Goal: Transaction & Acquisition: Book appointment/travel/reservation

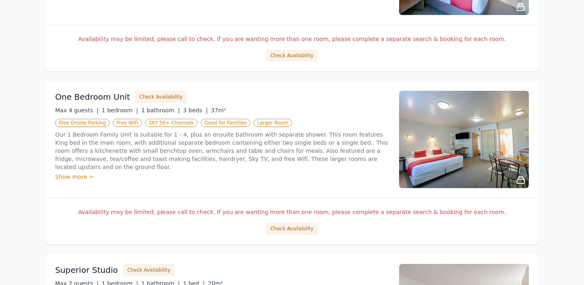
scroll to position [261, 0]
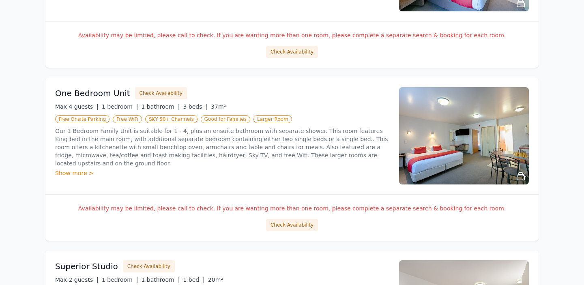
click at [80, 172] on div "Show more >" at bounding box center [222, 173] width 334 height 8
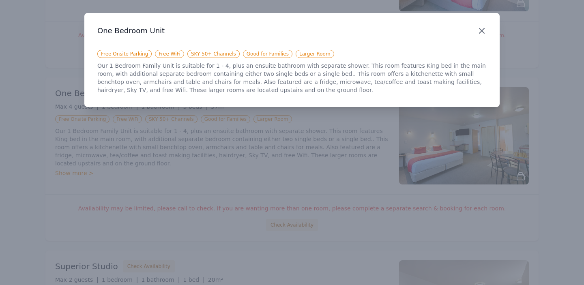
click at [480, 30] on icon "button" at bounding box center [482, 31] width 10 height 10
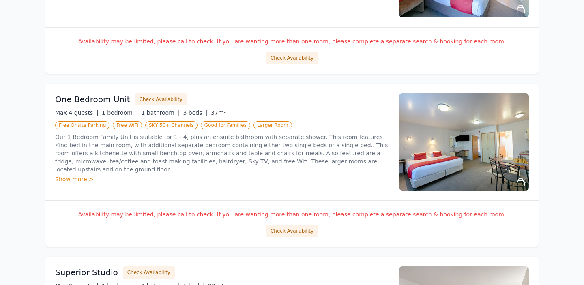
scroll to position [253, 0]
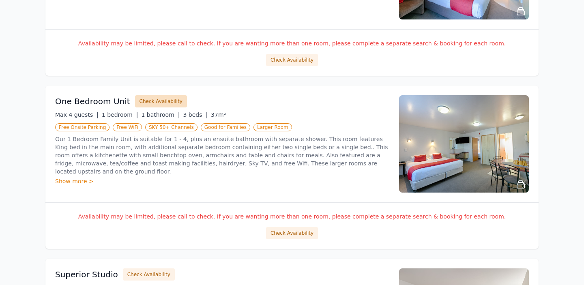
click at [163, 104] on button "Check Availability" at bounding box center [161, 101] width 52 height 12
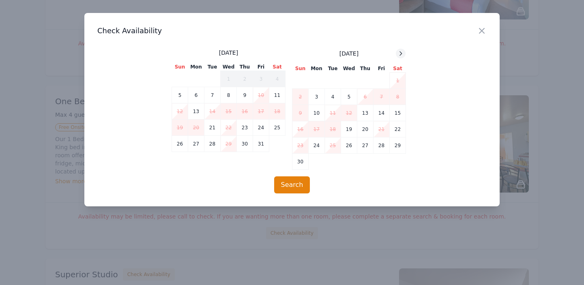
click at [399, 53] on icon at bounding box center [400, 53] width 6 height 6
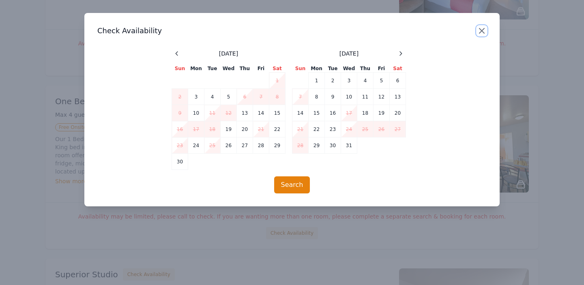
click at [481, 31] on icon "button" at bounding box center [481, 30] width 5 height 5
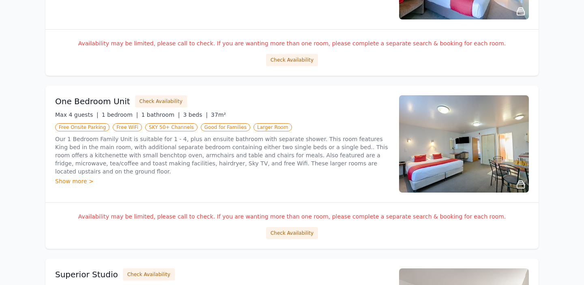
click at [64, 180] on div "Show more >" at bounding box center [222, 181] width 334 height 8
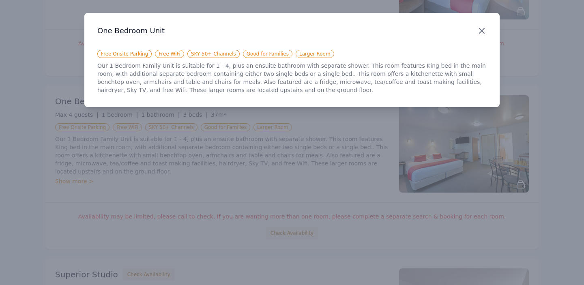
click at [481, 28] on icon "button" at bounding box center [482, 31] width 10 height 10
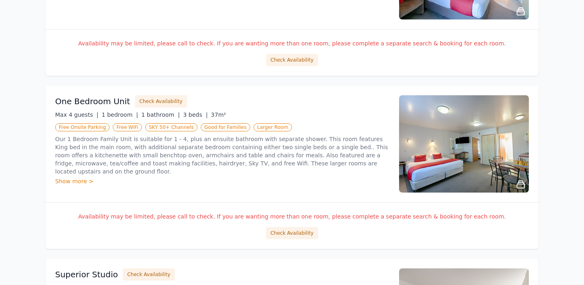
scroll to position [0, 0]
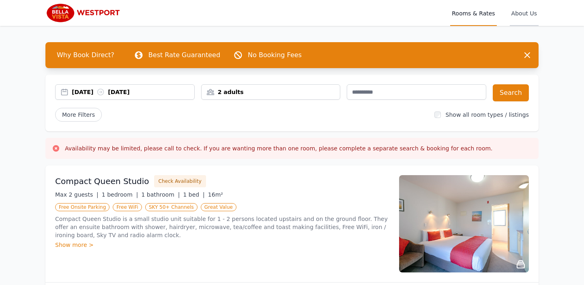
click at [526, 11] on span "About Us" at bounding box center [523, 13] width 29 height 26
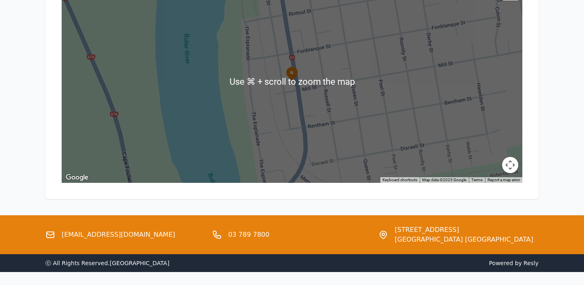
scroll to position [926, 0]
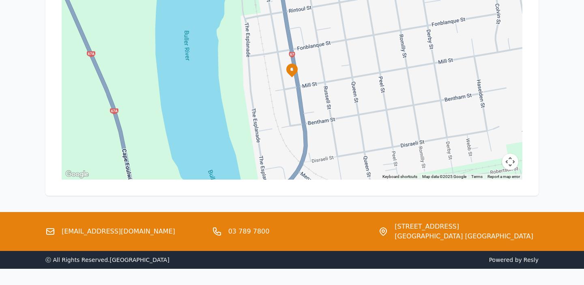
click at [95, 227] on link "[EMAIL_ADDRESS][DOMAIN_NAME]" at bounding box center [118, 232] width 113 height 10
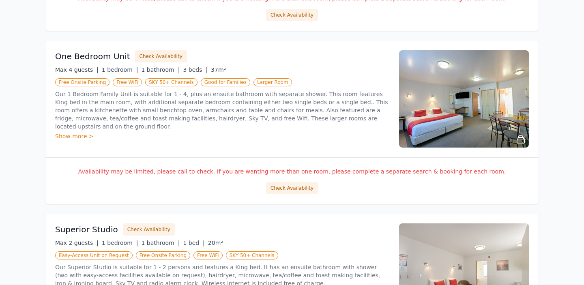
scroll to position [300, 0]
